Goal: Information Seeking & Learning: Learn about a topic

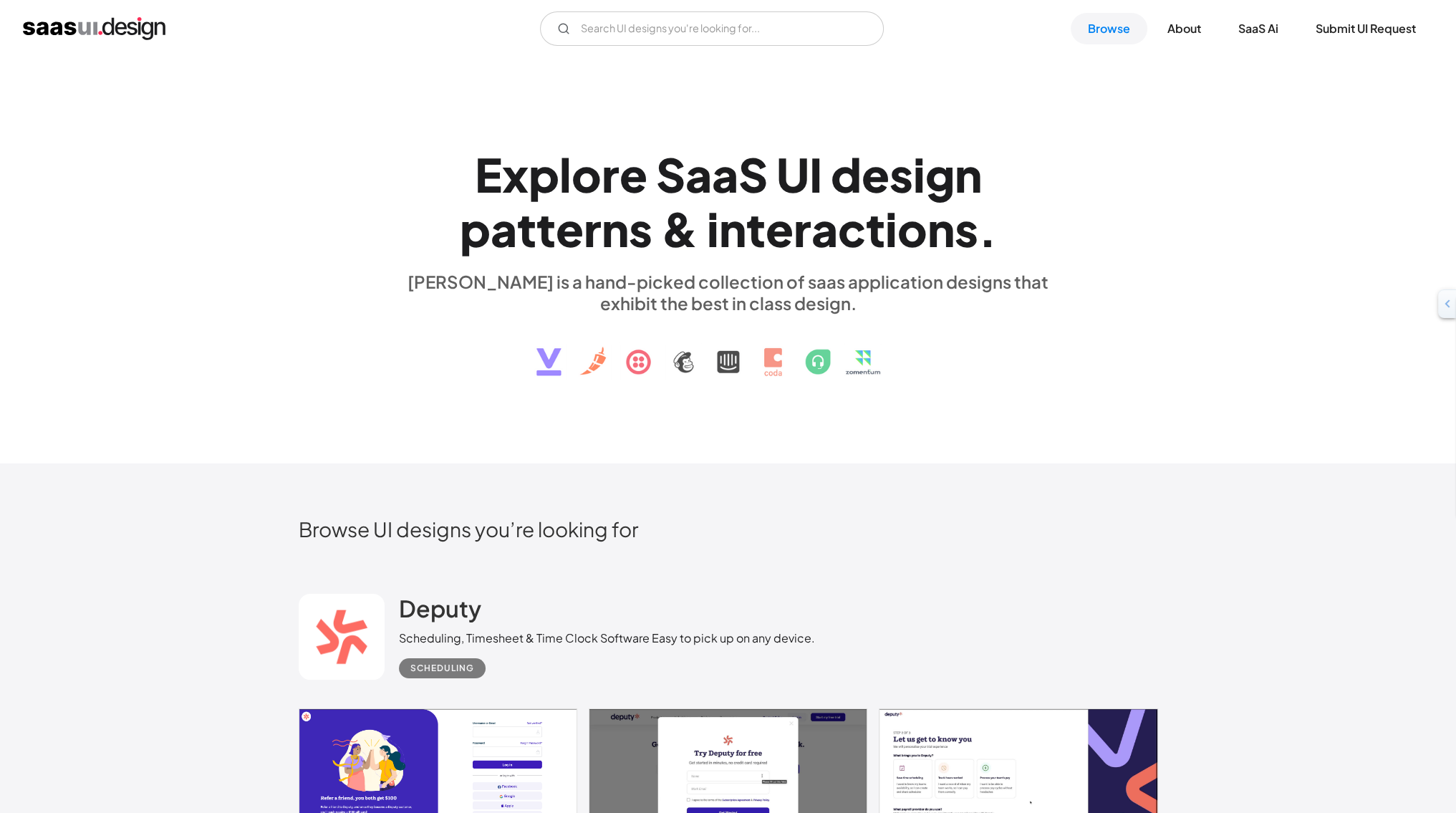
drag, startPoint x: 286, startPoint y: 0, endPoint x: 414, endPoint y: 456, distance: 473.6
click at [414, 456] on div "E x p l o r e S a a S U I d e s i g n p a t t e r n s & i n t e r a c t i o n s…" at bounding box center [728, 261] width 1456 height 407
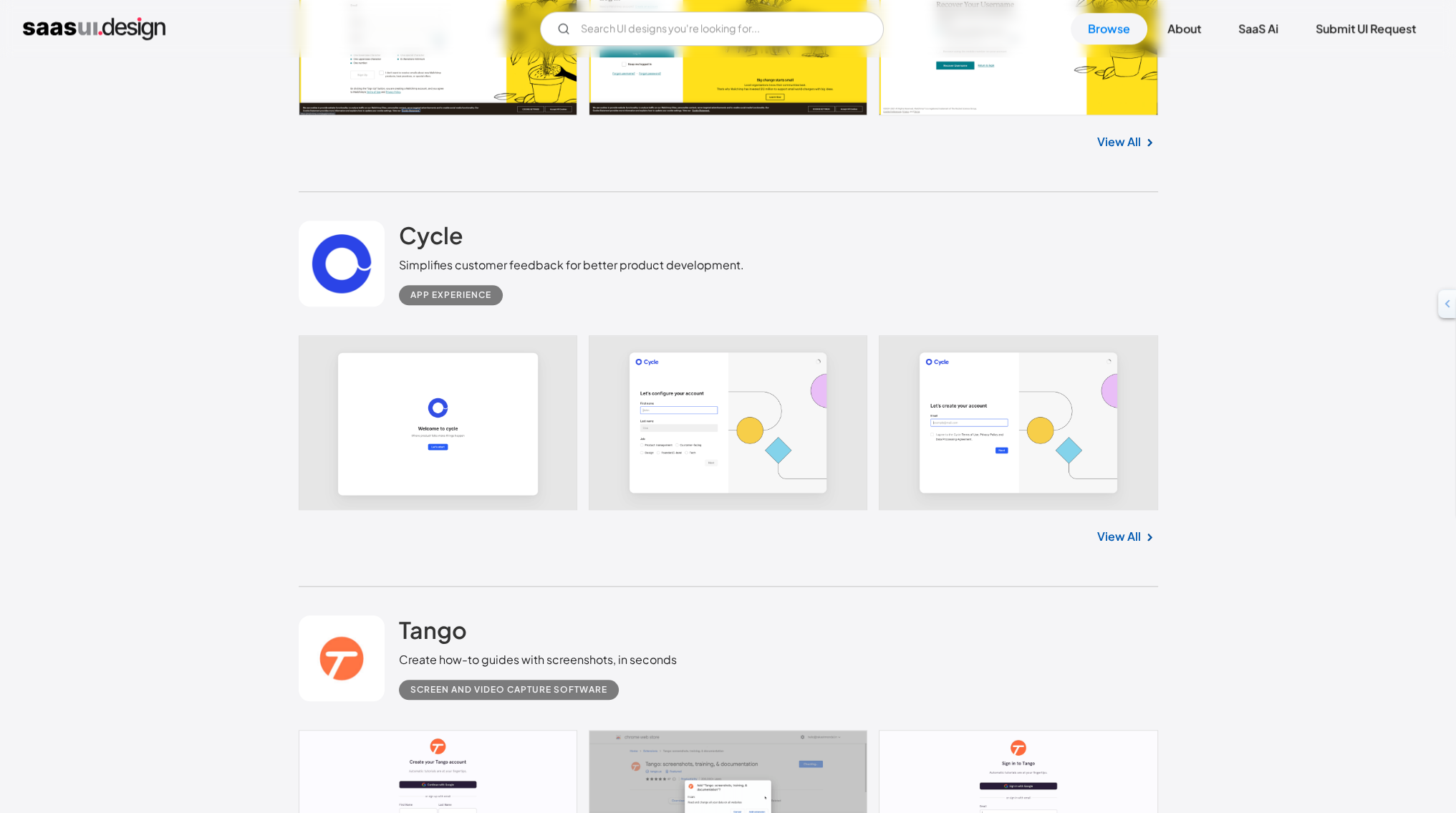
scroll to position [9136, 0]
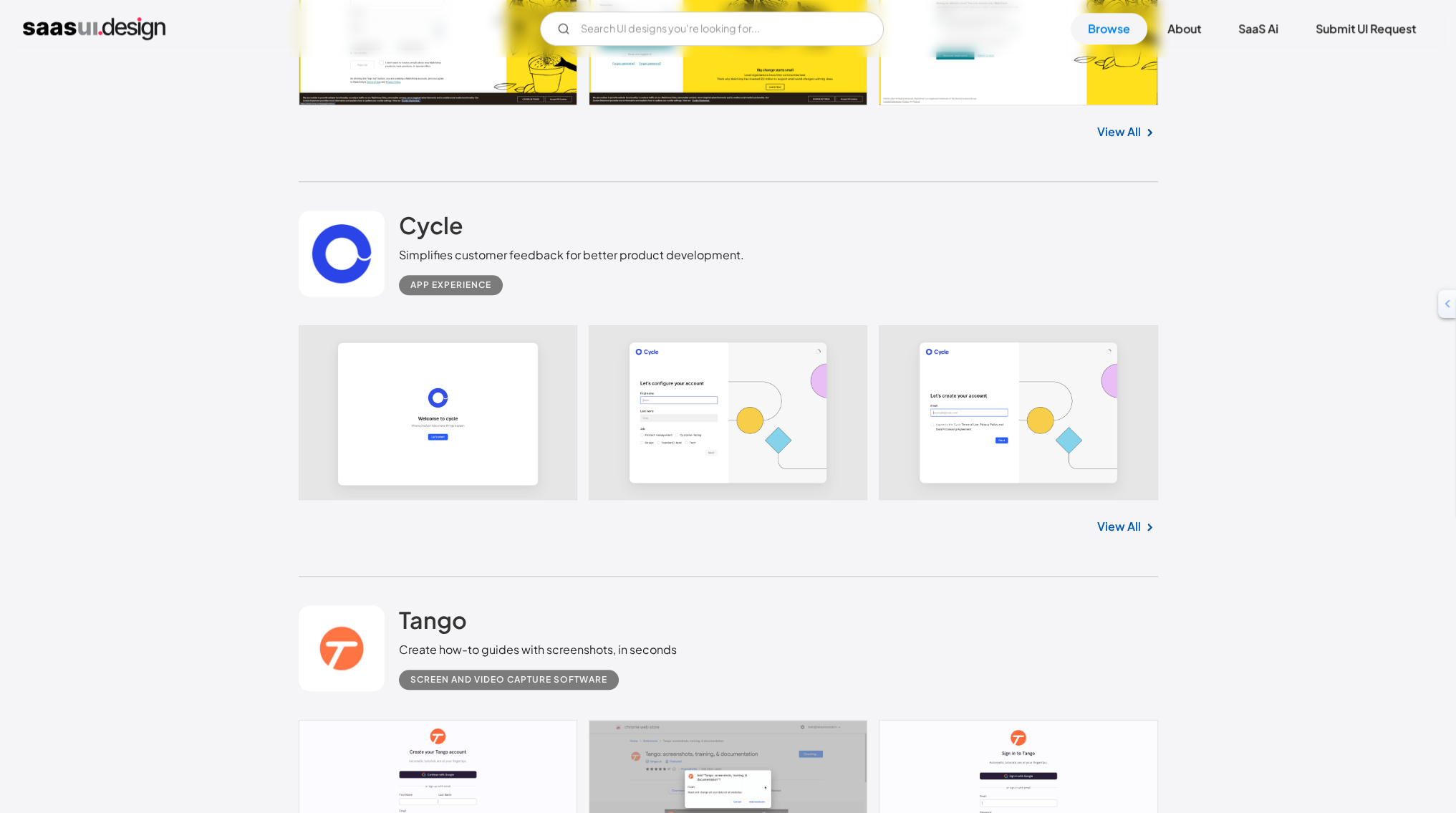
drag, startPoint x: 111, startPoint y: 640, endPoint x: 172, endPoint y: 720, distance: 100.6
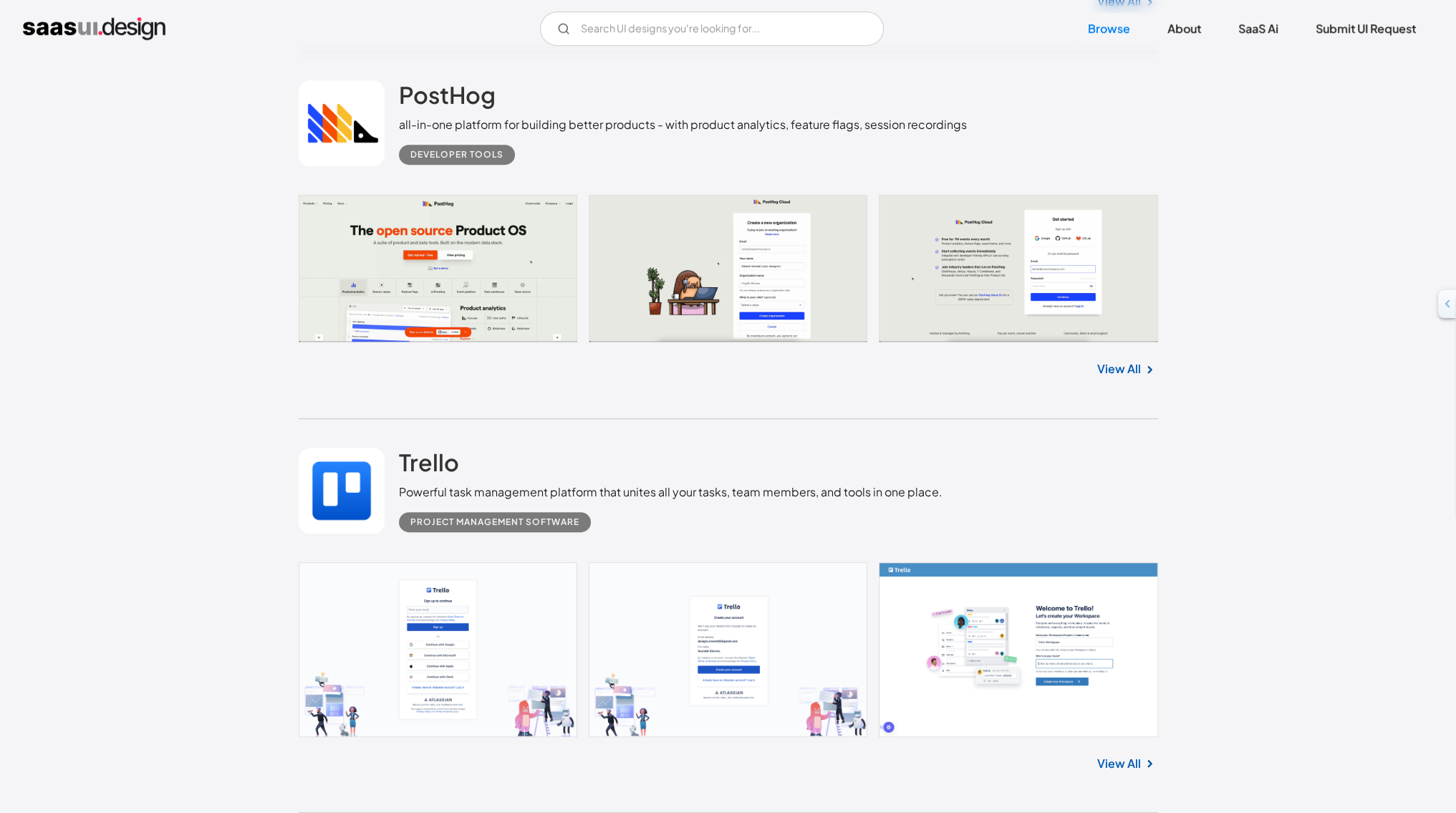
scroll to position [22867, 0]
click at [355, 227] on link at bounding box center [728, 269] width 859 height 147
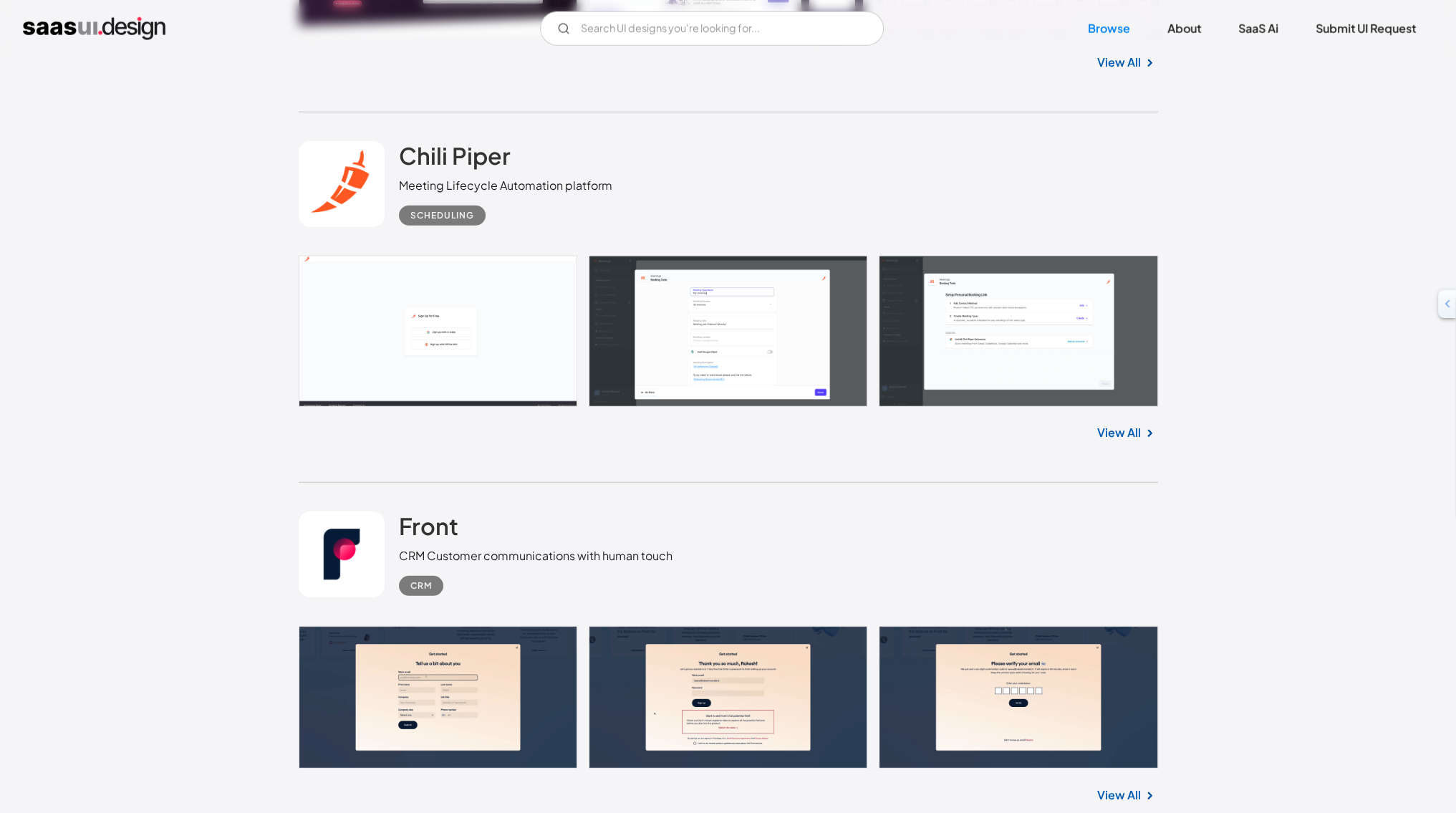
scroll to position [26974, 0]
click at [927, 449] on div "View All" at bounding box center [728, 430] width 859 height 47
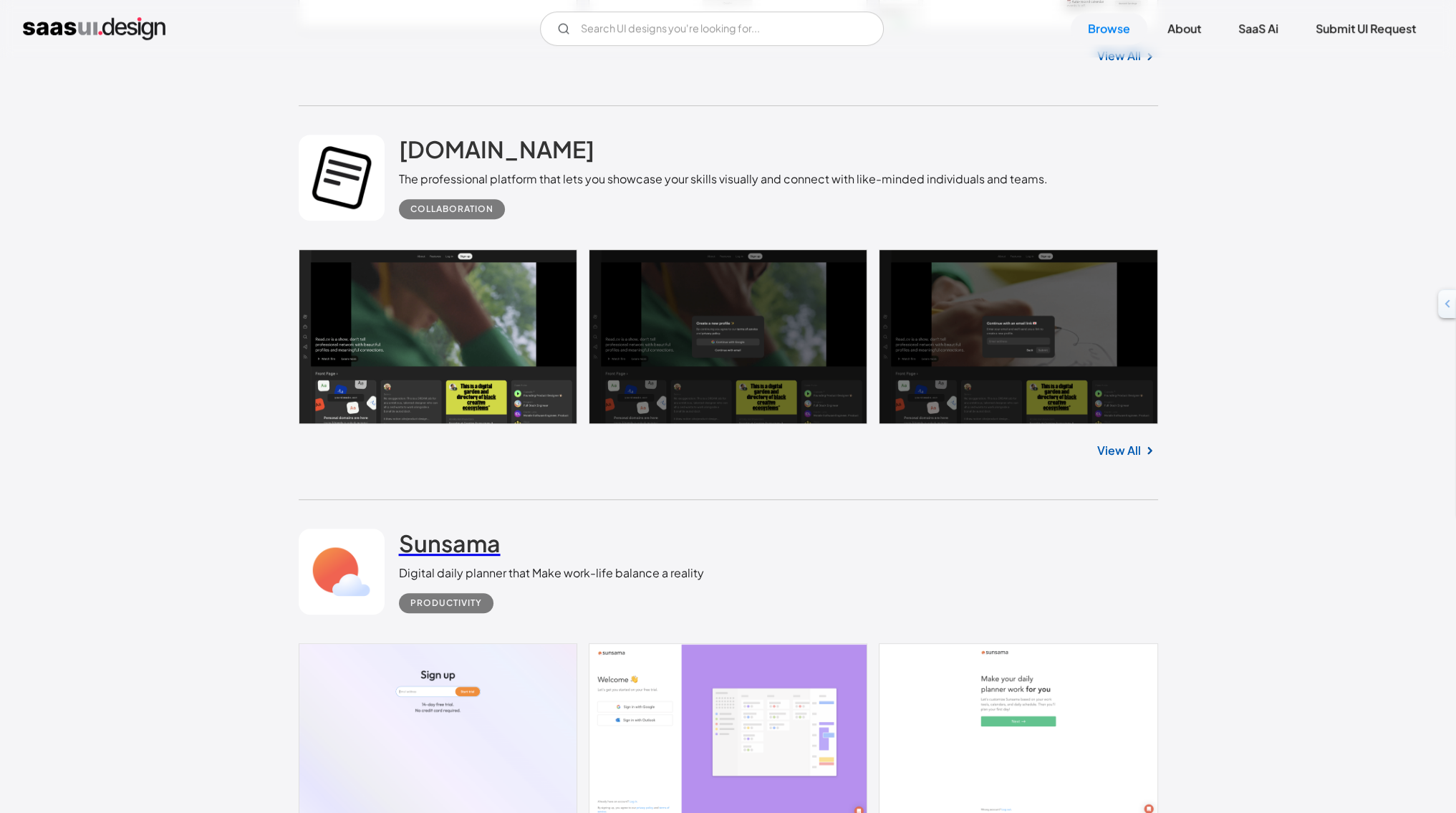
scroll to position [37508, 0]
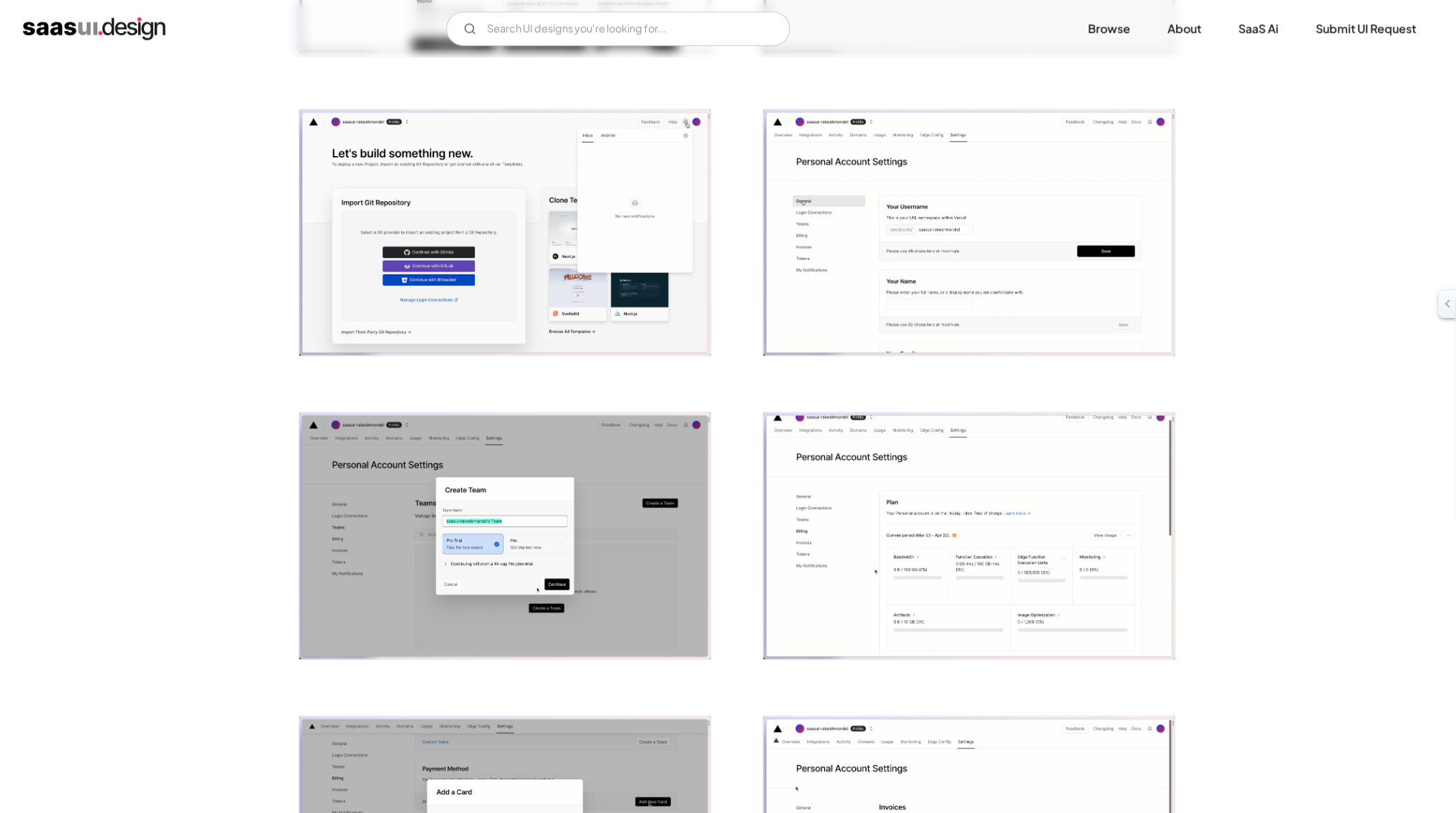
scroll to position [1375, 0]
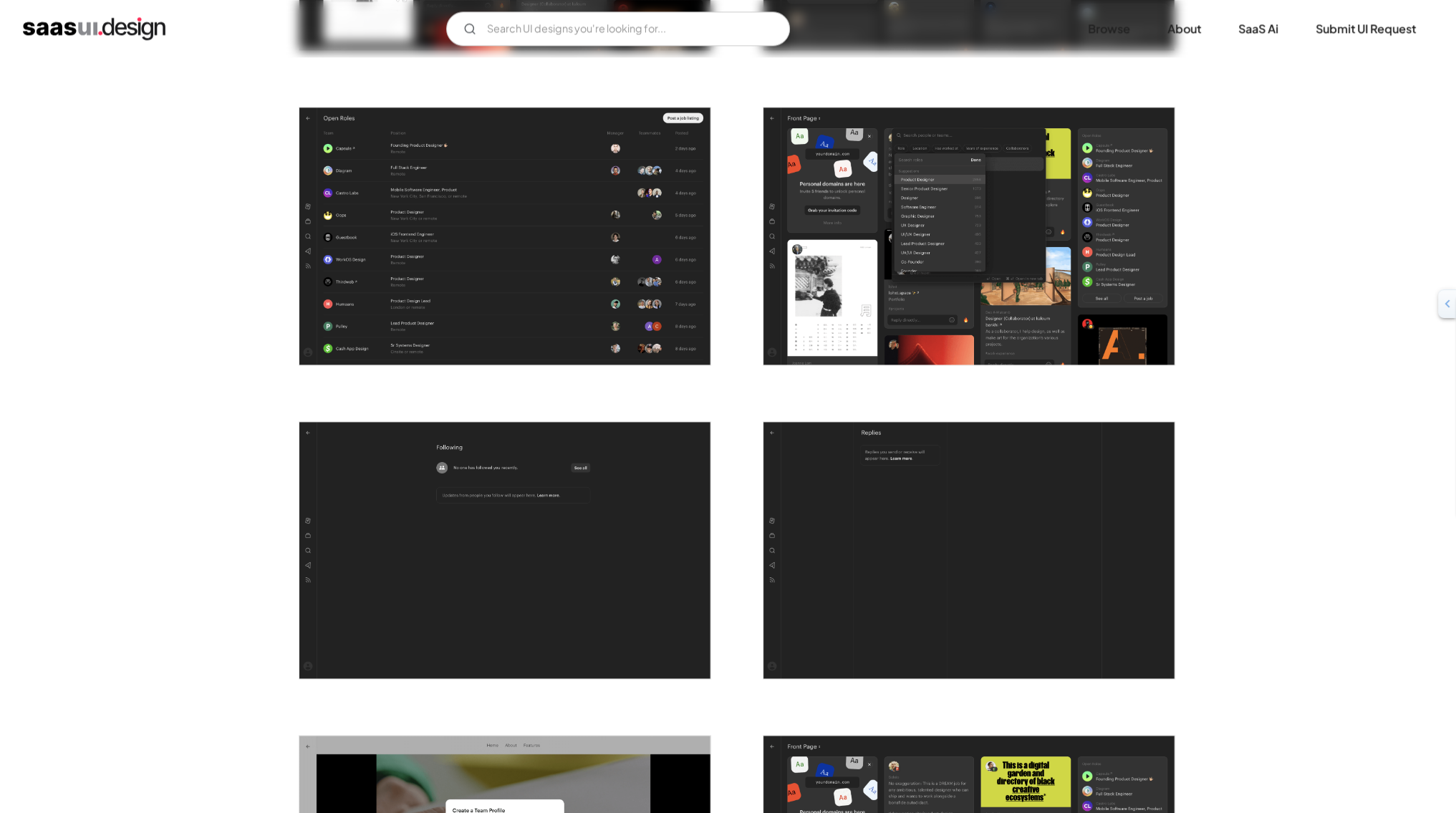
scroll to position [2429, 0]
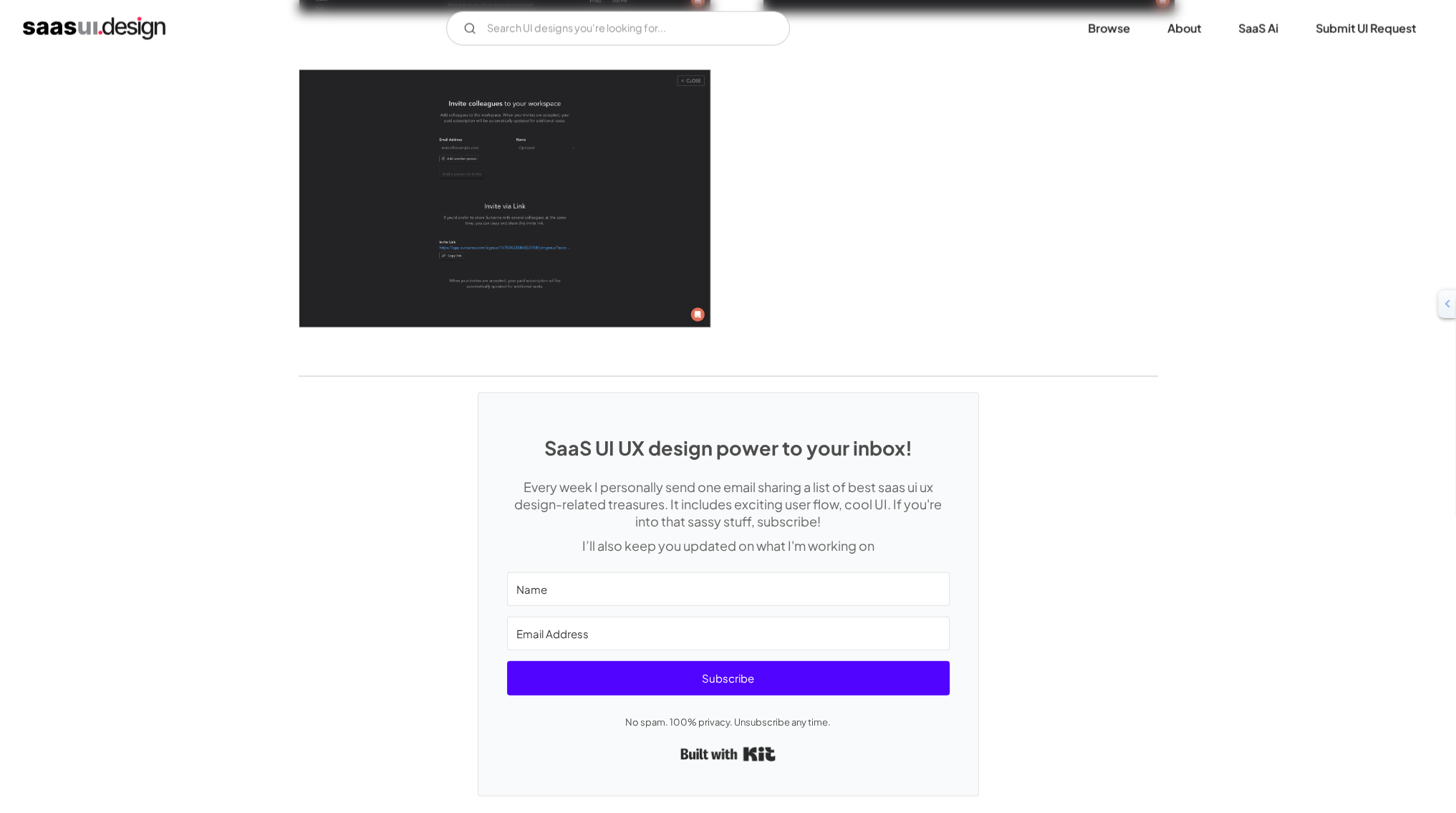
scroll to position [4038, 0]
